Goal: Find specific page/section: Find specific page/section

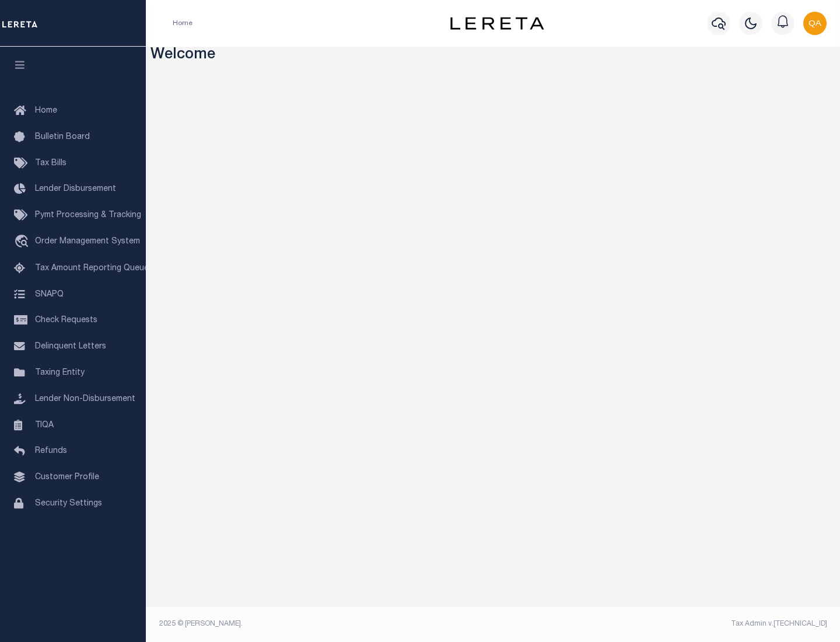
click at [73, 320] on span "Check Requests" at bounding box center [66, 320] width 62 height 8
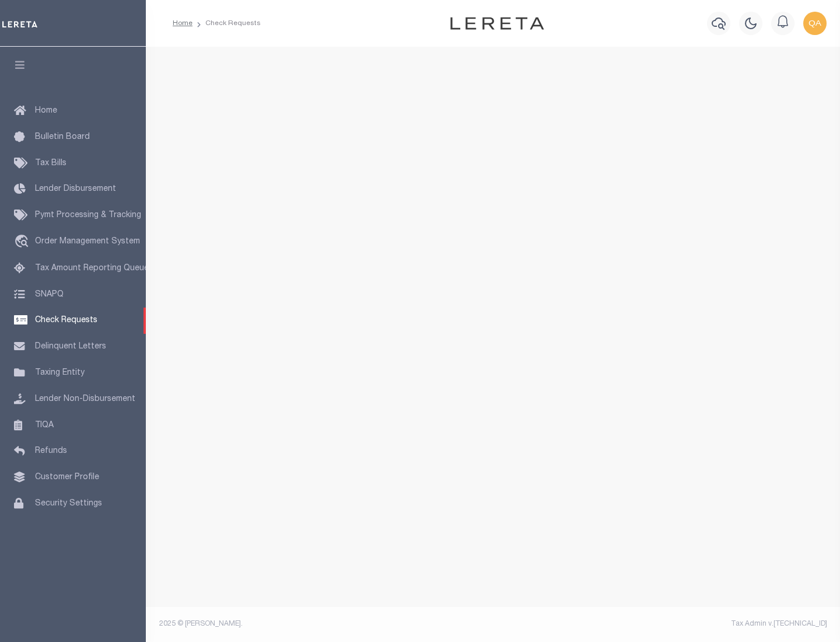
select select "50"
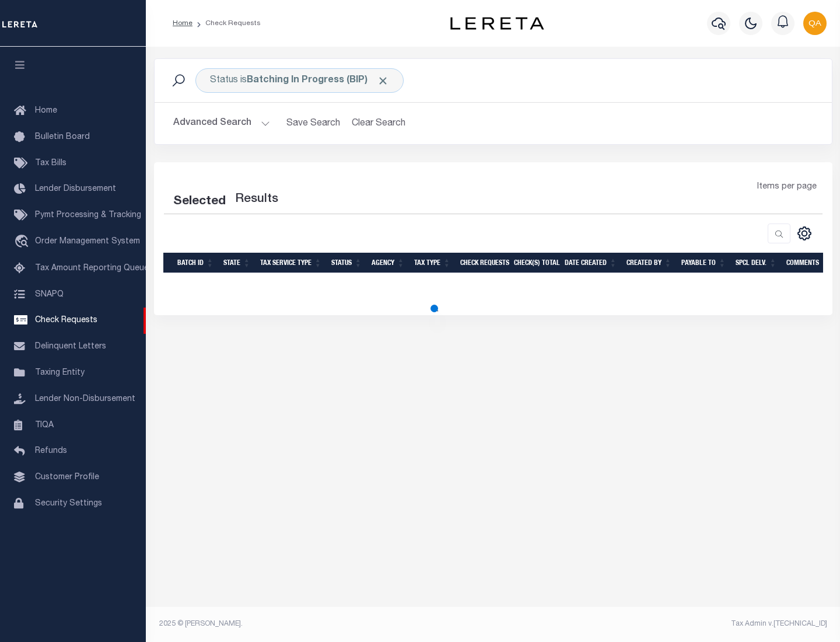
select select "50"
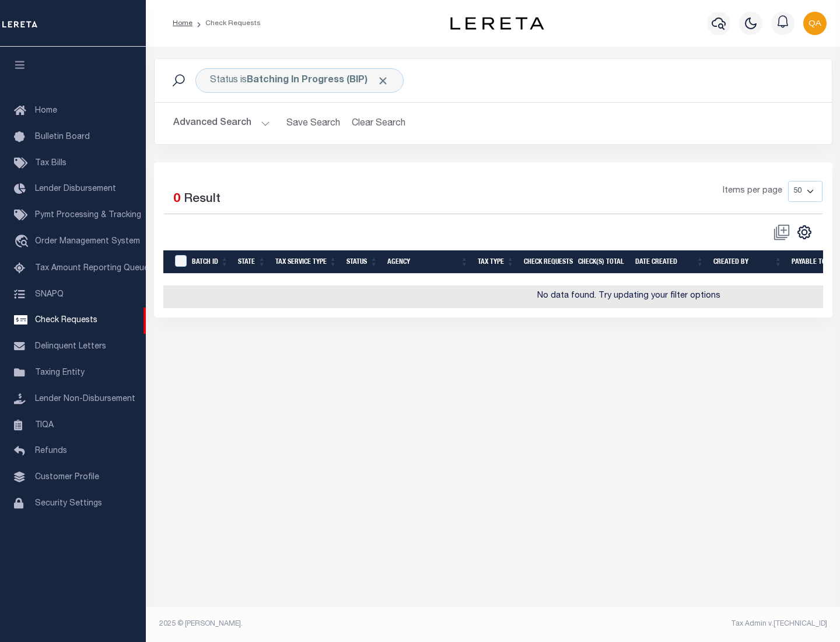
click at [383, 81] on span "Click to Remove" at bounding box center [383, 81] width 12 height 12
